Goal: Information Seeking & Learning: Learn about a topic

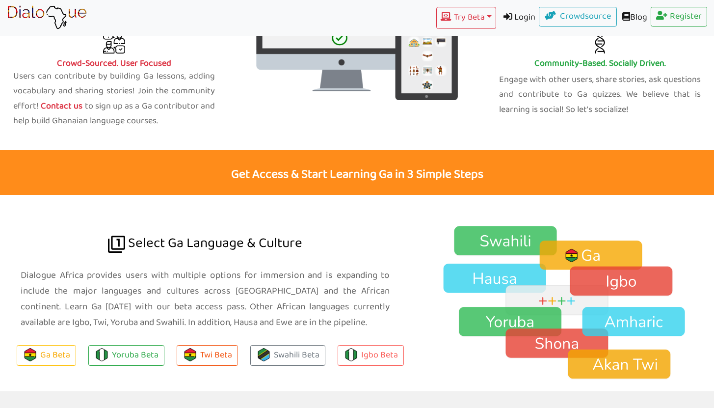
scroll to position [484, 0]
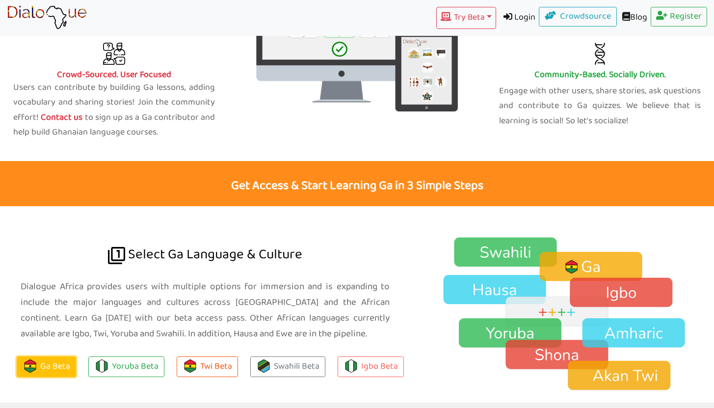
click at [46, 370] on link "Ga Beta" at bounding box center [46, 366] width 59 height 21
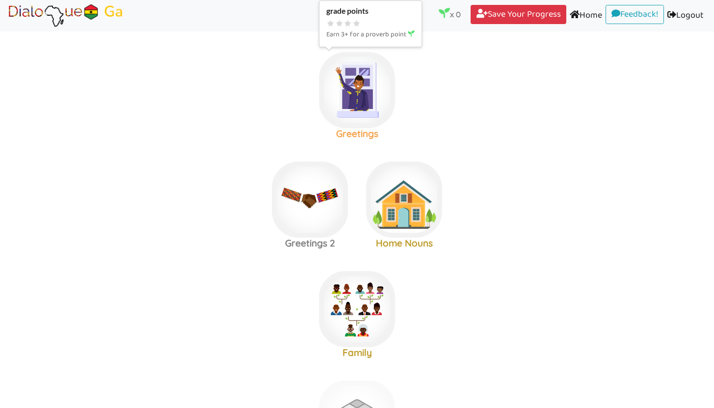
click at [367, 97] on img at bounding box center [357, 90] width 76 height 76
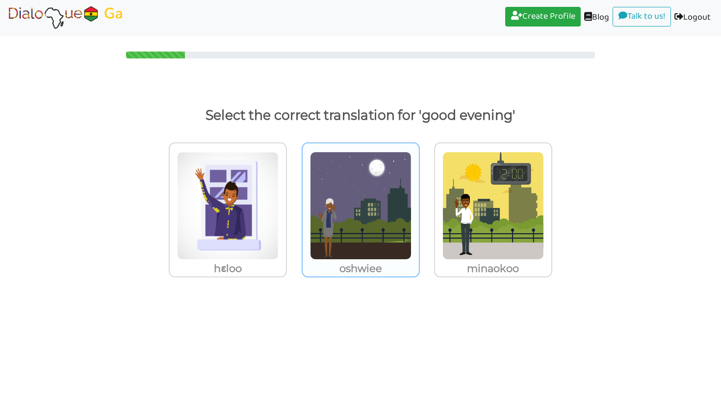
click at [376, 200] on img at bounding box center [361, 206] width 102 height 108
click at [419, 200] on input "oshwiee" at bounding box center [422, 199] width 7 height 7
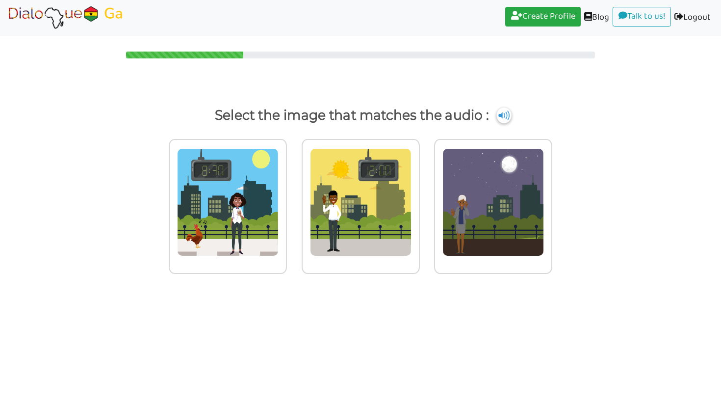
click at [504, 112] on img at bounding box center [504, 115] width 15 height 16
click at [483, 198] on img at bounding box center [494, 202] width 102 height 108
click at [551, 198] on input "radio" at bounding box center [554, 195] width 7 height 7
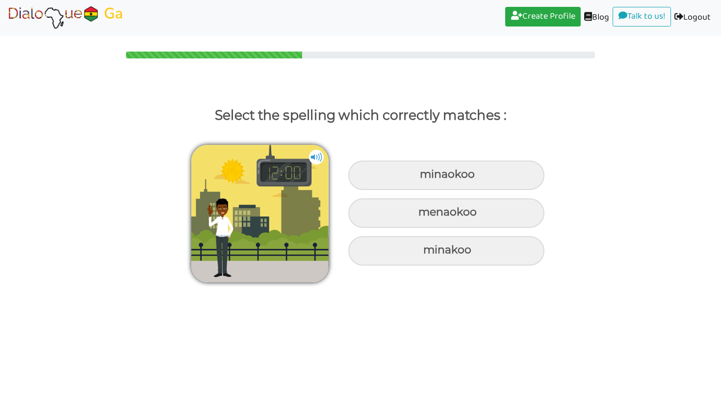
click at [313, 158] on img at bounding box center [316, 157] width 15 height 15
click at [441, 185] on div "minaokoo" at bounding box center [446, 174] width 196 height 29
click at [424, 178] on input "minaokoo" at bounding box center [421, 174] width 6 height 6
radio input "true"
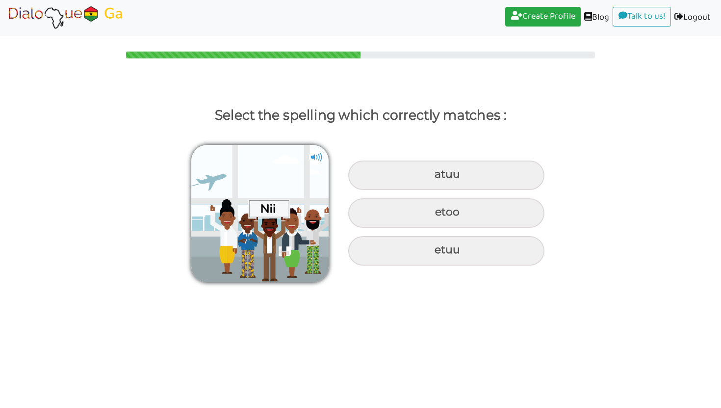
click at [316, 157] on img at bounding box center [316, 157] width 15 height 15
click at [405, 168] on div "atuu" at bounding box center [446, 174] width 196 height 29
click at [433, 171] on input "atuu" at bounding box center [436, 174] width 6 height 6
radio input "true"
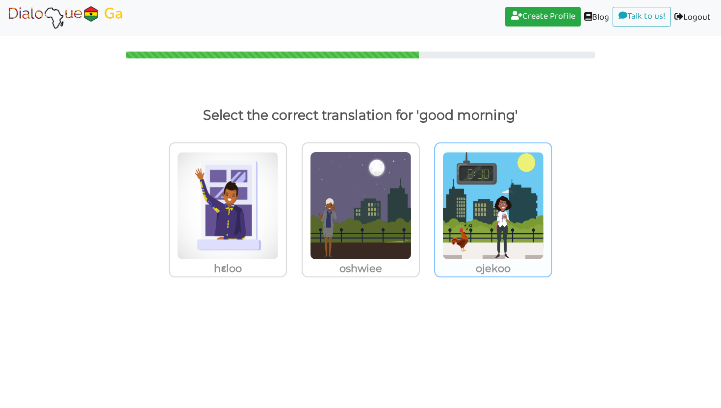
click at [473, 174] on img at bounding box center [494, 206] width 102 height 108
click at [551, 196] on input "ojekoo" at bounding box center [554, 199] width 7 height 7
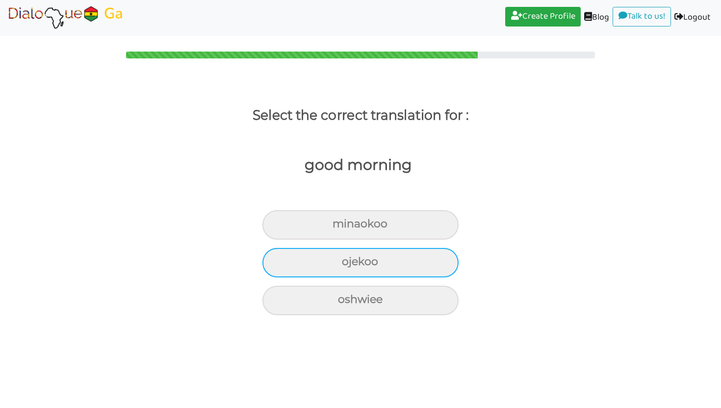
click at [425, 265] on div "ojekoo" at bounding box center [360, 262] width 196 height 29
click at [349, 265] on input "ojekoo" at bounding box center [346, 262] width 6 height 6
radio input "true"
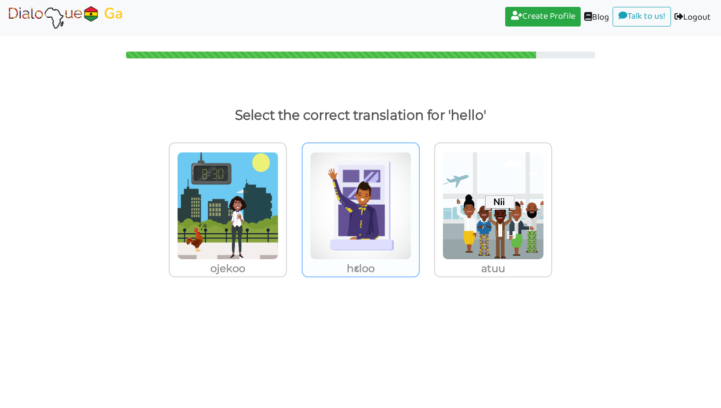
click at [378, 243] on img at bounding box center [361, 206] width 102 height 108
click at [419, 203] on input "hɛloo" at bounding box center [422, 199] width 7 height 7
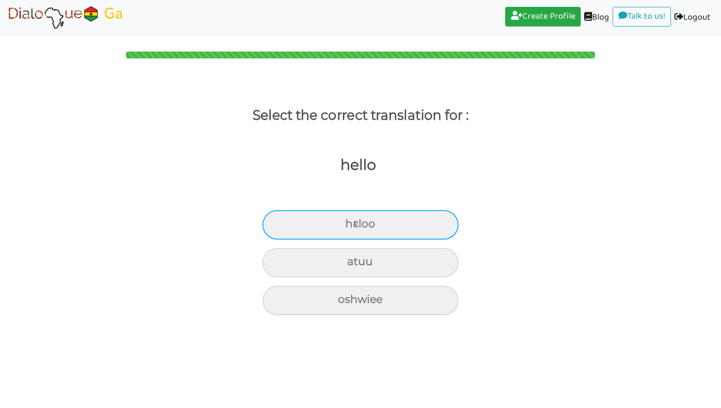
click at [409, 225] on div "hɛloo" at bounding box center [360, 224] width 196 height 29
click at [353, 225] on input "hɛloo" at bounding box center [349, 224] width 6 height 6
radio input "true"
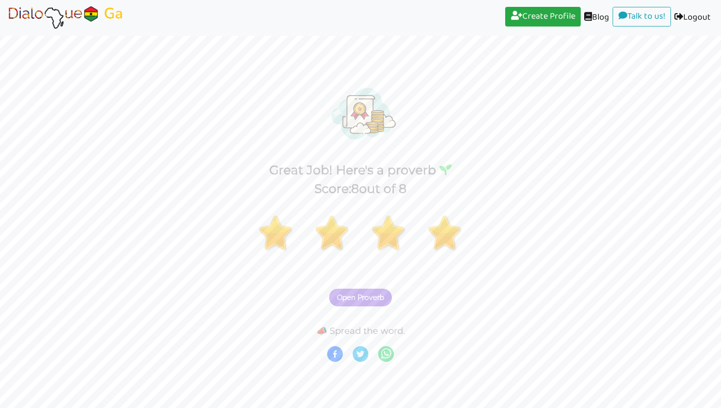
click at [377, 299] on span "Open Proverb" at bounding box center [360, 297] width 47 height 9
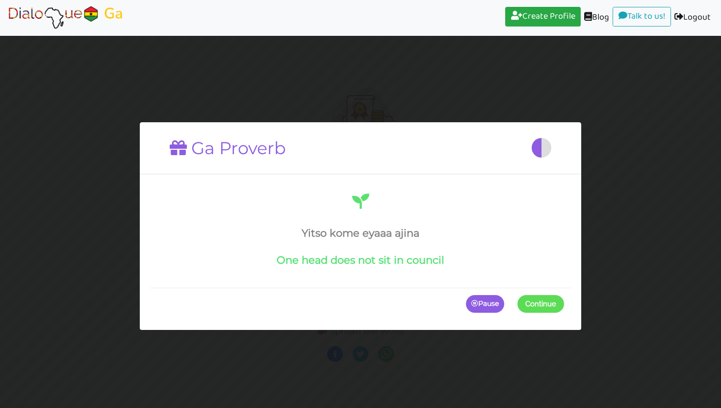
click at [530, 303] on span "Continue" at bounding box center [540, 304] width 31 height 9
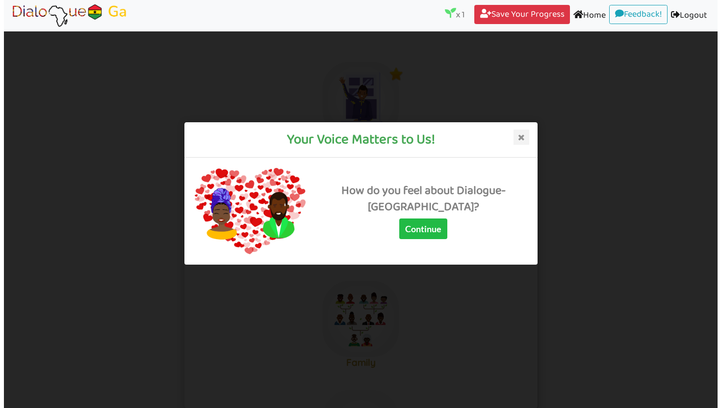
scroll to position [26, 0]
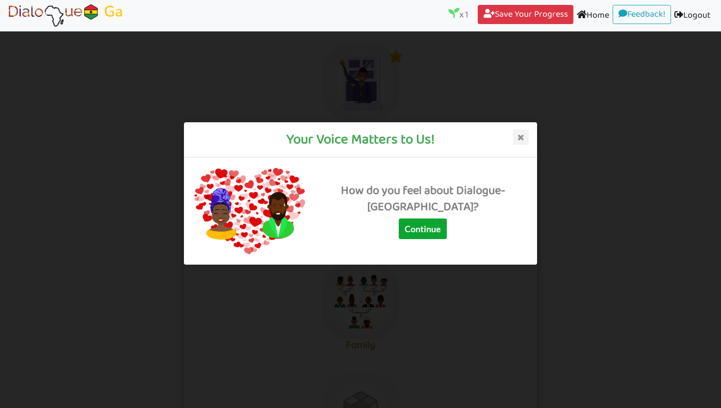
click at [430, 239] on button "Continue" at bounding box center [423, 228] width 48 height 21
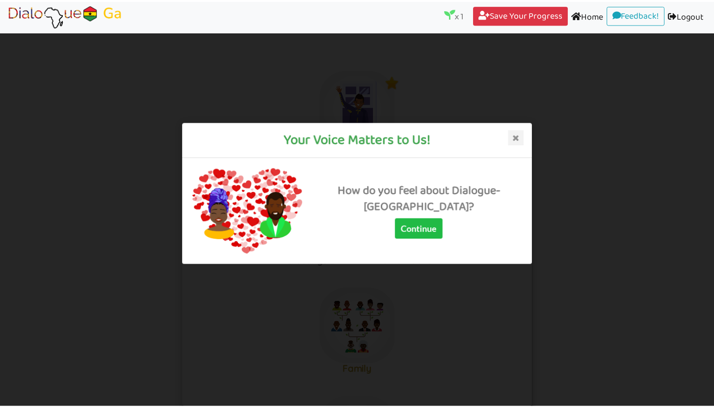
scroll to position [26, 0]
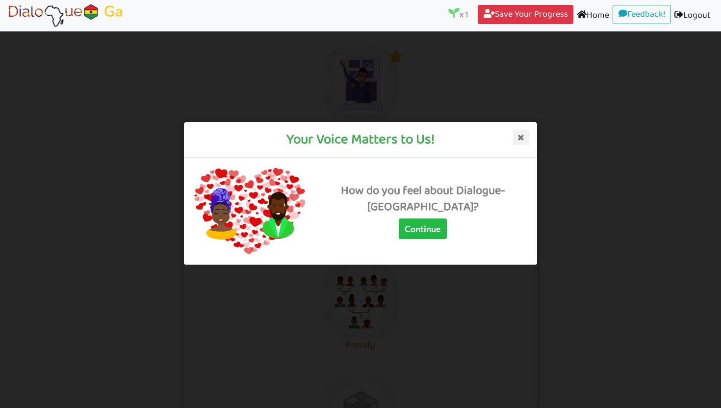
click at [524, 134] on icon at bounding box center [521, 138] width 16 height 16
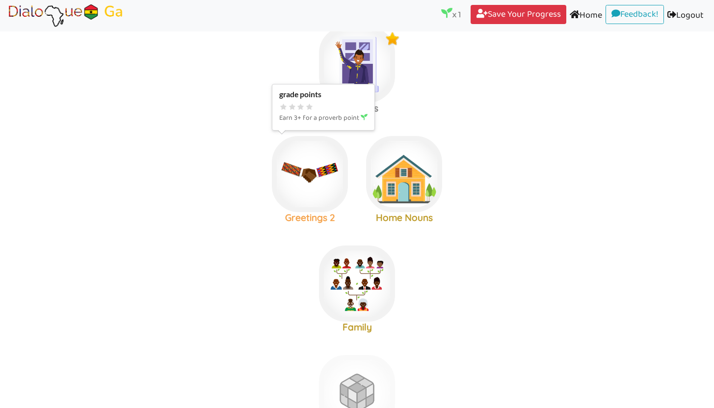
click at [324, 188] on img at bounding box center [310, 174] width 76 height 76
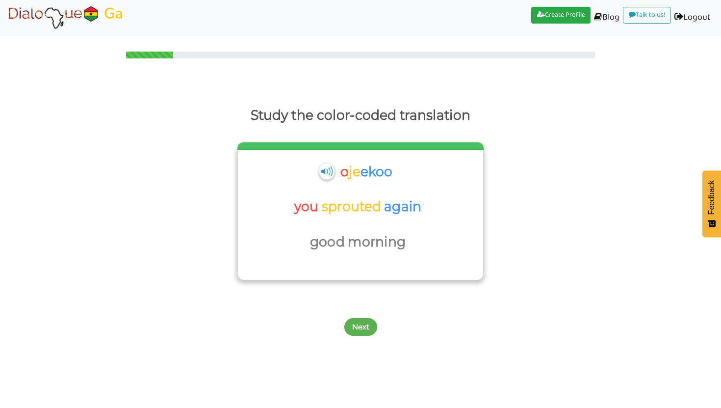
click at [325, 168] on img at bounding box center [326, 171] width 15 height 16
click at [367, 238] on p "morning" at bounding box center [378, 242] width 61 height 24
click at [354, 330] on button "Next" at bounding box center [360, 327] width 33 height 18
click at [312, 172] on img at bounding box center [310, 171] width 15 height 16
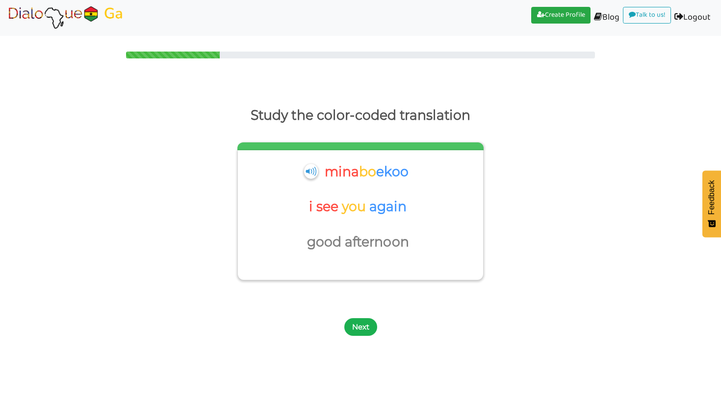
click at [369, 324] on button "Next" at bounding box center [360, 327] width 33 height 18
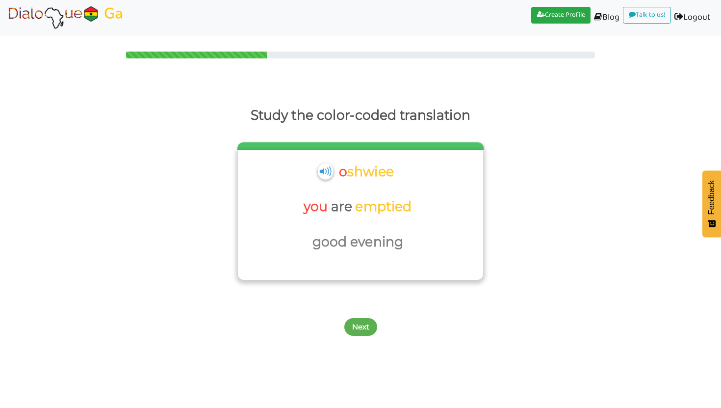
click at [325, 174] on img at bounding box center [324, 171] width 15 height 16
click at [351, 335] on button "Next" at bounding box center [360, 327] width 33 height 18
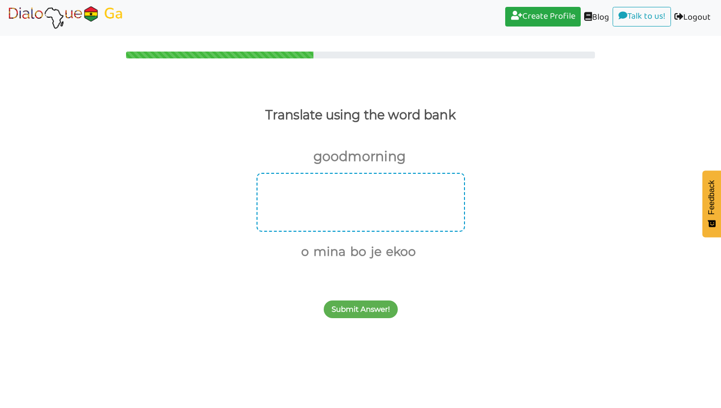
click at [365, 208] on div at bounding box center [361, 202] width 209 height 59
click at [334, 253] on button "mina" at bounding box center [328, 251] width 36 height 19
click at [345, 254] on button "bo" at bounding box center [339, 251] width 20 height 19
click at [364, 254] on button "ekoo" at bounding box center [370, 251] width 33 height 19
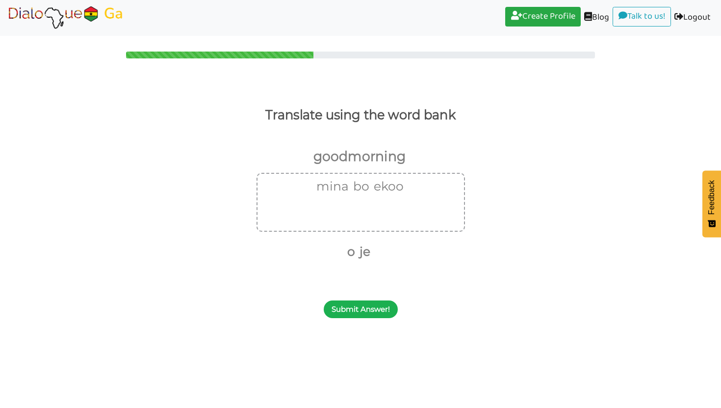
click at [363, 308] on button "Submit Answer!" at bounding box center [361, 309] width 74 height 18
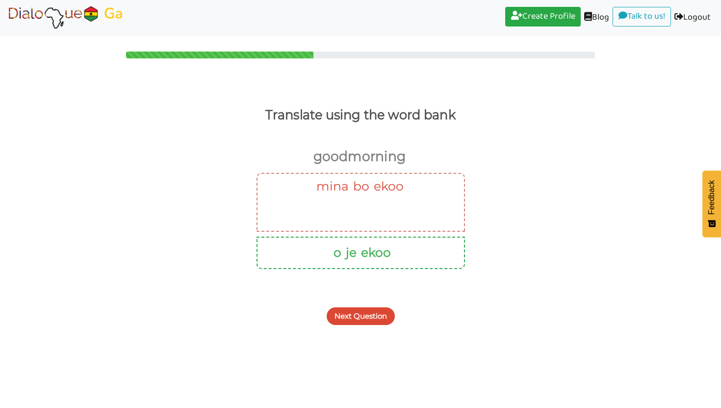
click at [373, 314] on button "Next Question" at bounding box center [361, 316] width 68 height 18
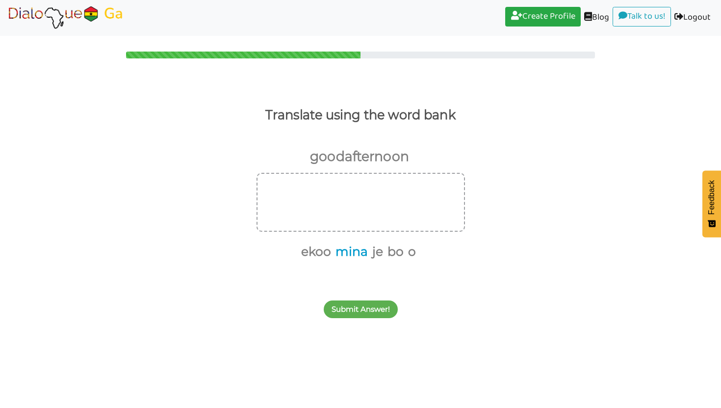
click at [357, 253] on button "mina" at bounding box center [350, 251] width 36 height 19
drag, startPoint x: 377, startPoint y: 254, endPoint x: 369, endPoint y: 255, distance: 8.4
click at [377, 254] on button "bo" at bounding box center [376, 251] width 20 height 19
click at [350, 255] on button "ekoo" at bounding box center [343, 251] width 33 height 19
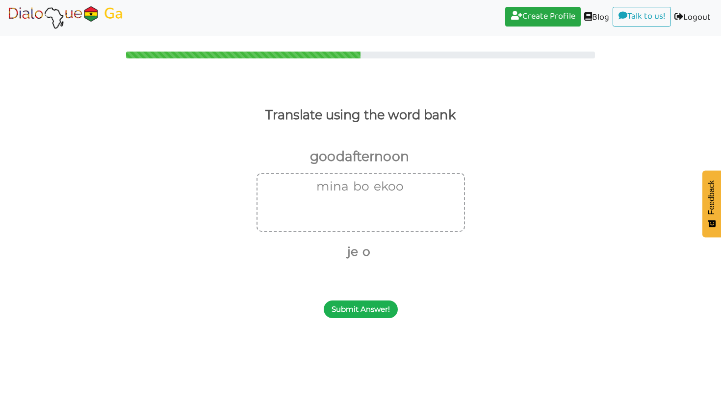
click at [351, 311] on button "Submit Answer!" at bounding box center [361, 309] width 74 height 18
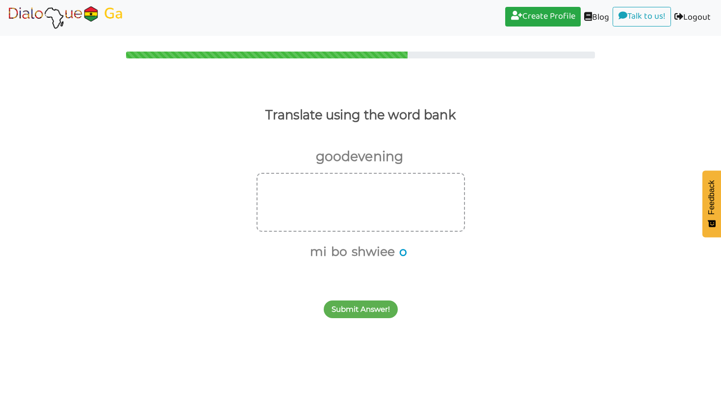
click at [403, 252] on button "o" at bounding box center [401, 251] width 11 height 19
click at [377, 259] on button "shwiee" at bounding box center [378, 251] width 47 height 19
click at [370, 314] on button "Submit Answer!" at bounding box center [361, 309] width 74 height 18
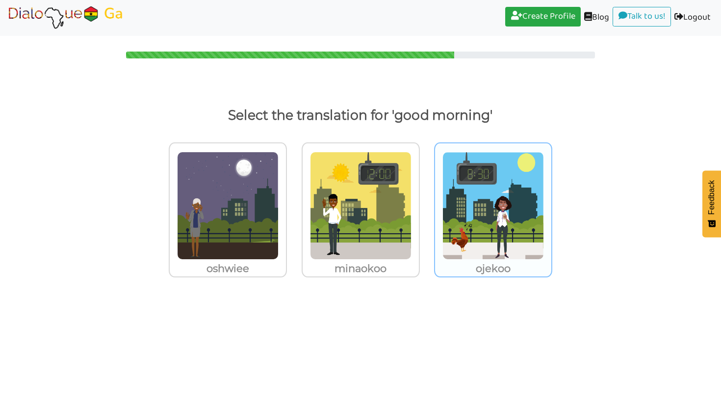
click at [468, 224] on img at bounding box center [494, 206] width 102 height 108
click at [551, 203] on input "ojekoo" at bounding box center [554, 199] width 7 height 7
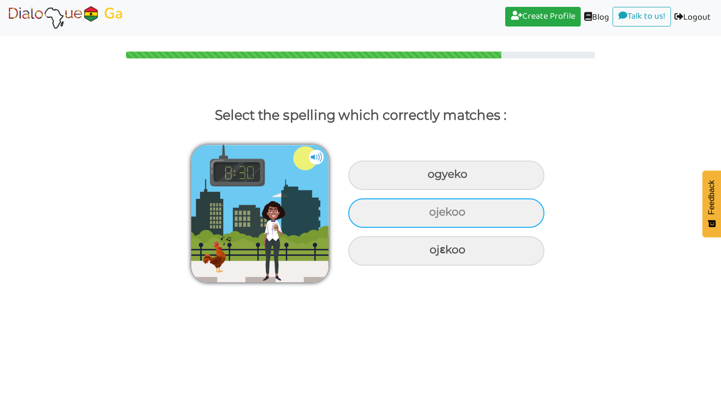
click at [425, 220] on div "ojekoo" at bounding box center [446, 212] width 196 height 29
click at [427, 215] on input "ojekoo" at bounding box center [430, 212] width 6 height 6
radio input "true"
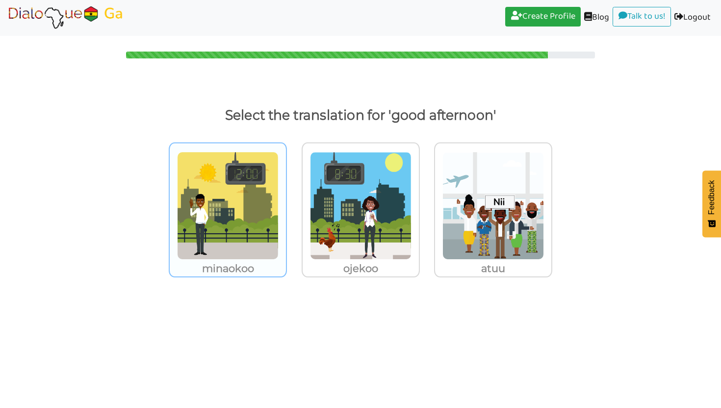
click at [261, 262] on p "minaokoo" at bounding box center [228, 269] width 116 height 18
click at [286, 203] on input "minaokoo" at bounding box center [289, 199] width 7 height 7
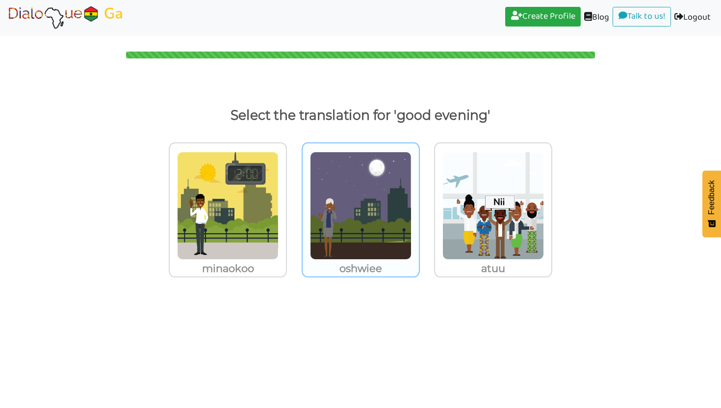
click at [392, 234] on img at bounding box center [361, 206] width 102 height 108
click at [419, 203] on input "oshwiee" at bounding box center [422, 199] width 7 height 7
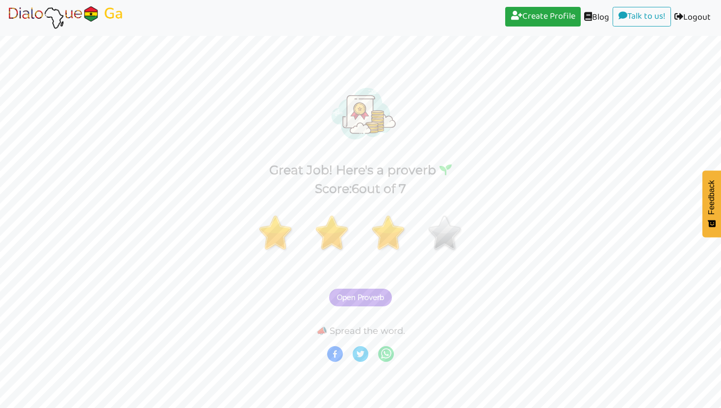
click at [361, 309] on div "Open Proverb" at bounding box center [360, 291] width 721 height 39
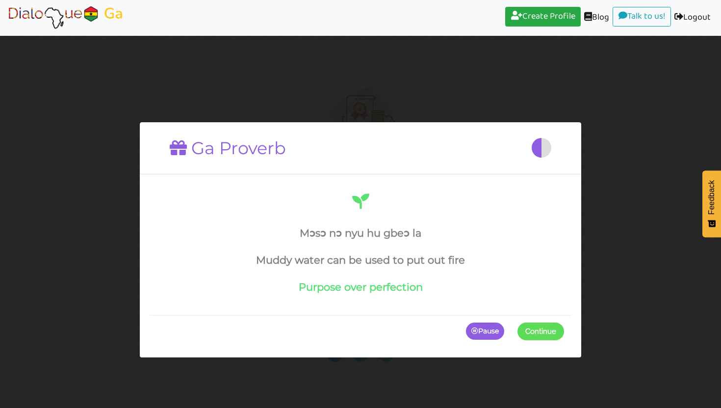
click at [536, 336] on button "Continue" at bounding box center [541, 331] width 47 height 18
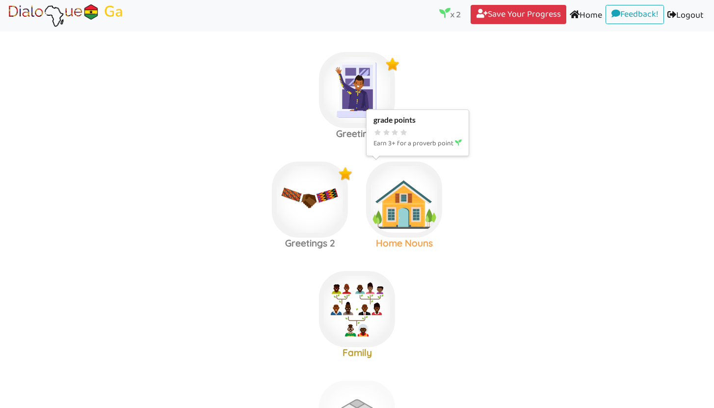
click at [400, 218] on img at bounding box center [404, 199] width 76 height 76
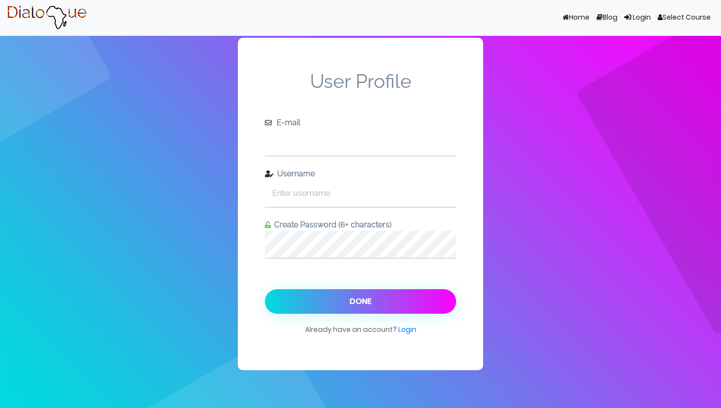
click at [383, 146] on input "text" at bounding box center [360, 142] width 191 height 27
type input "leynasissuh@outlook.com"
type input "leynasissuh"
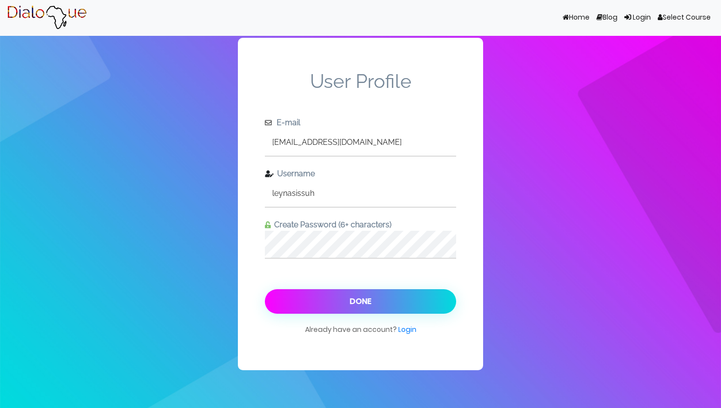
click at [418, 296] on button "Done" at bounding box center [360, 301] width 191 height 25
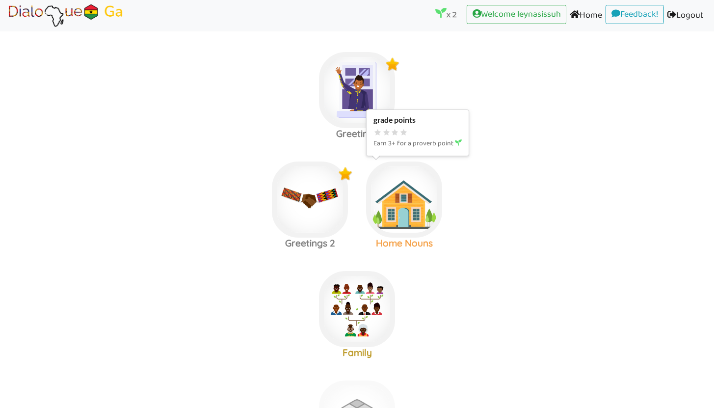
click at [422, 214] on img at bounding box center [404, 199] width 76 height 76
